Goal: Check status: Check status

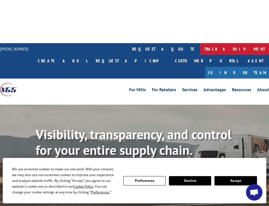
click at [200, 43] on link "track a shipment" at bounding box center [234, 49] width 69 height 12
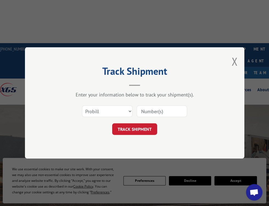
click at [117, 121] on form "Select category... Probill BOL PO TRACK SHIPMENT" at bounding box center [134, 118] width 165 height 33
click at [112, 109] on select "Select category... Probill BOL PO" at bounding box center [107, 112] width 50 height 12
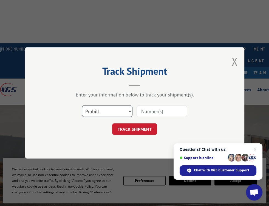
select select "bol"
click at [82, 106] on select "Select category... Probill BOL PO" at bounding box center [107, 112] width 50 height 12
click at [155, 113] on input at bounding box center [162, 112] width 50 height 12
paste input "2507853"
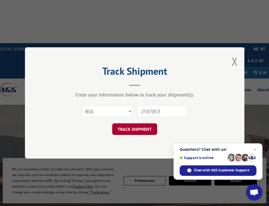
type input "2507853"
click at [147, 134] on button "TRACK SHIPMENT" at bounding box center [134, 129] width 45 height 12
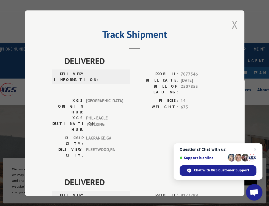
click at [231, 20] on button "Close modal" at bounding box center [234, 24] width 6 height 15
